Goal: Information Seeking & Learning: Learn about a topic

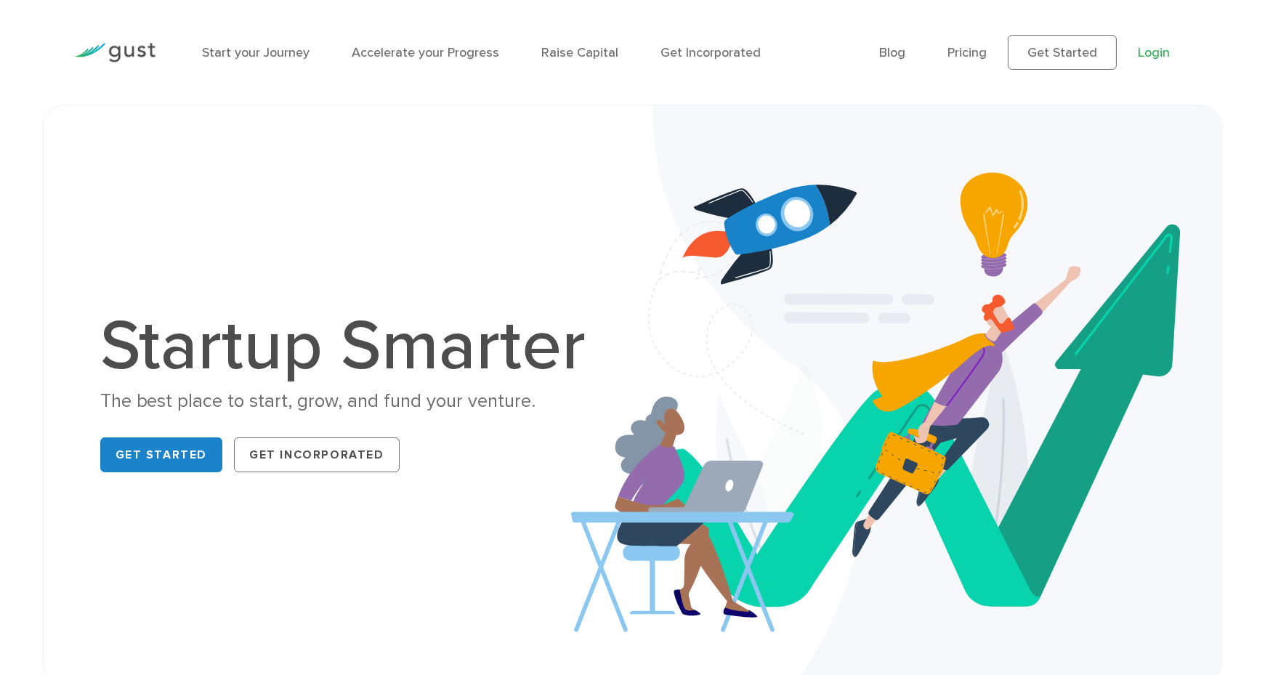
click at [1157, 53] on link "Login" at bounding box center [1153, 52] width 32 height 15
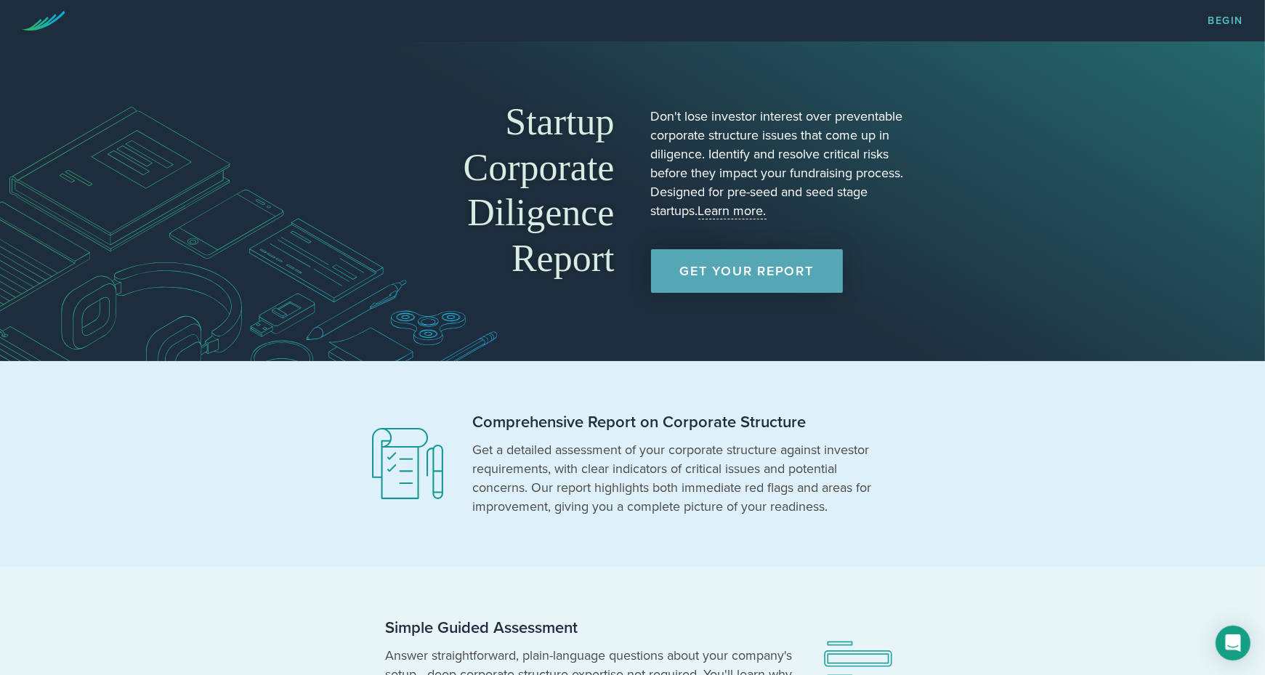
click at [292, 33] on nav "Begin" at bounding box center [632, 20] width 1265 height 41
click at [292, 302] on section "Startup Corporate Diligence Report Don't lose investor interest over preventabl…" at bounding box center [632, 201] width 1265 height 320
click at [292, 217] on section "Startup Corporate Diligence Report Don't lose investor interest over preventabl…" at bounding box center [632, 201] width 1265 height 320
